Goal: Task Accomplishment & Management: Manage account settings

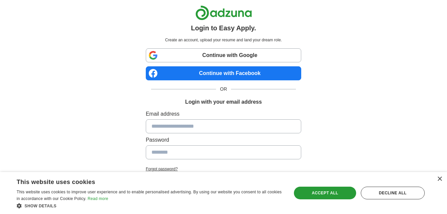
click at [208, 73] on link "Continue with Facebook" at bounding box center [223, 73] width 155 height 14
click at [439, 179] on div "×" at bounding box center [439, 178] width 5 height 5
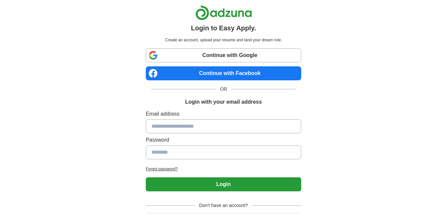
drag, startPoint x: 269, startPoint y: 184, endPoint x: 359, endPoint y: 208, distance: 92.8
click at [359, 208] on div "Login to Easy Apply. Create an account, upload your resume and land your dream …" at bounding box center [223, 125] width 415 height 251
click at [184, 73] on link "Continue with Facebook" at bounding box center [223, 73] width 155 height 14
